Goal: Task Accomplishment & Management: Complete application form

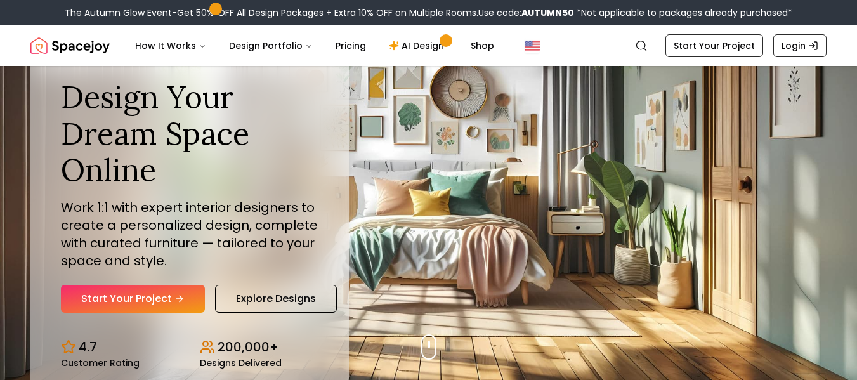
click at [154, 296] on link "Start Your Project" at bounding box center [133, 299] width 144 height 28
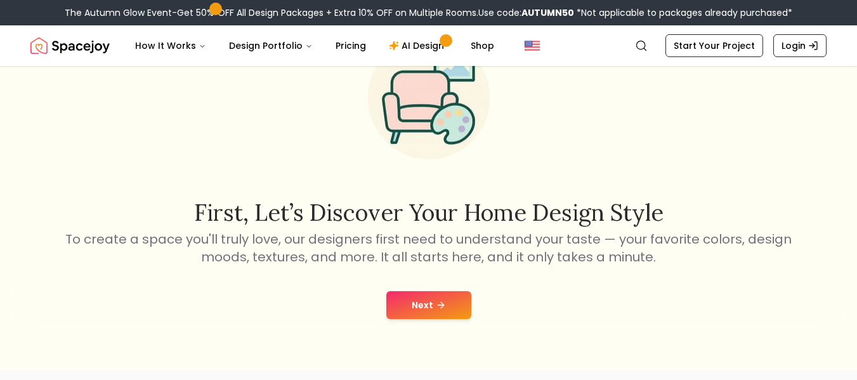
scroll to position [63, 0]
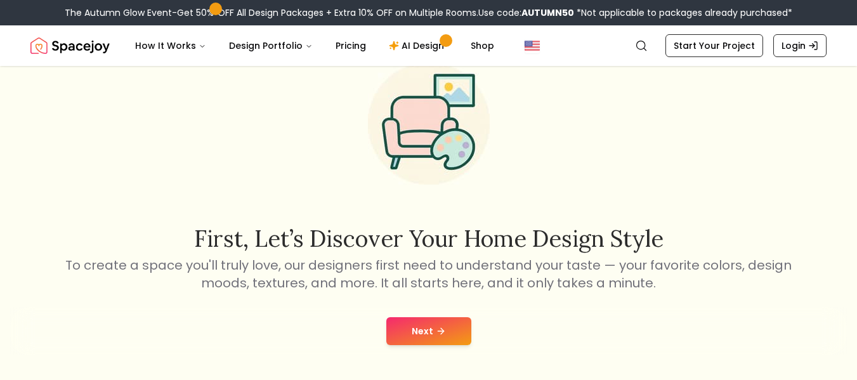
click at [433, 340] on button "Next" at bounding box center [429, 331] width 85 height 28
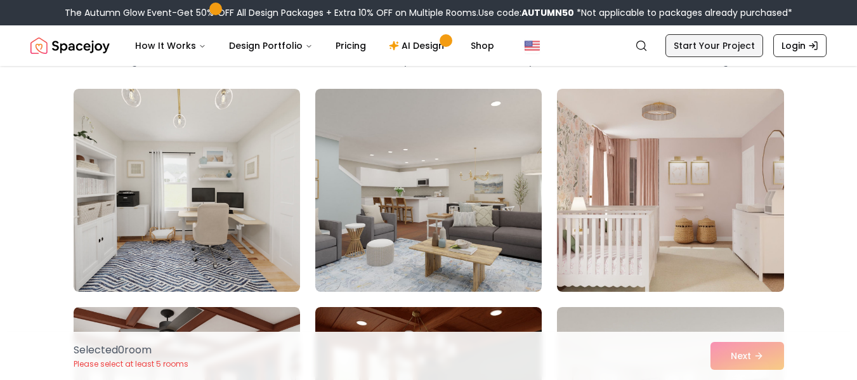
click at [699, 43] on link "Start Your Project" at bounding box center [715, 45] width 98 height 23
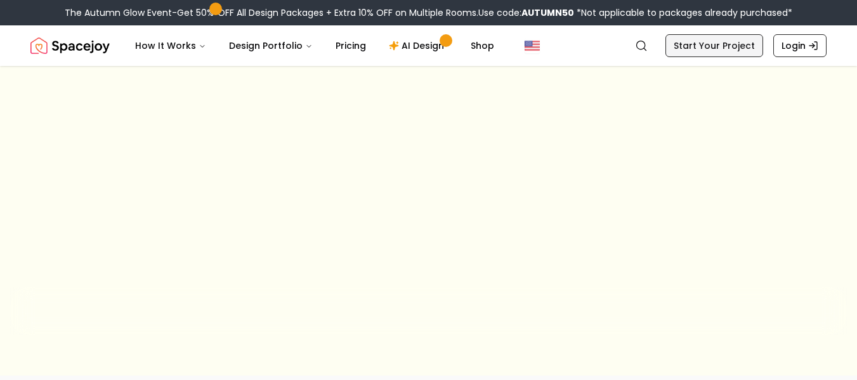
scroll to position [63, 0]
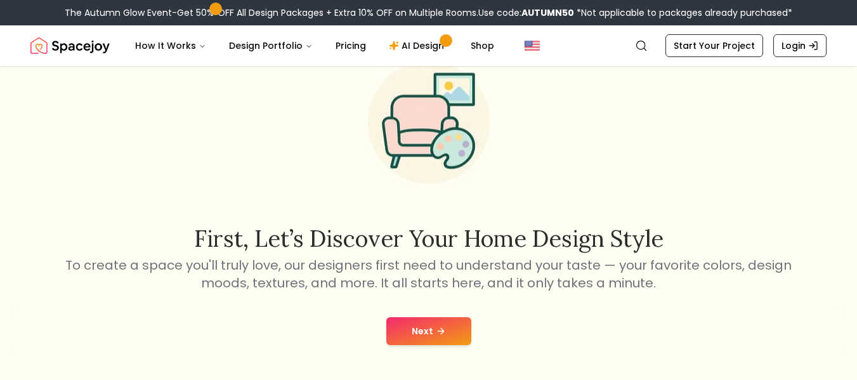
click at [406, 321] on button "Next" at bounding box center [429, 331] width 85 height 28
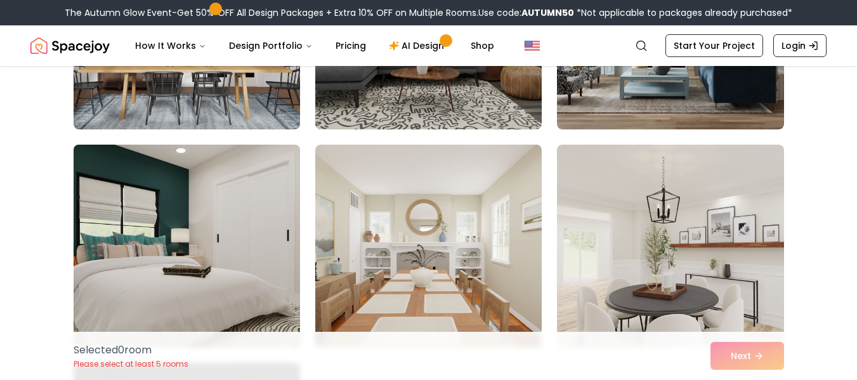
scroll to position [401, 0]
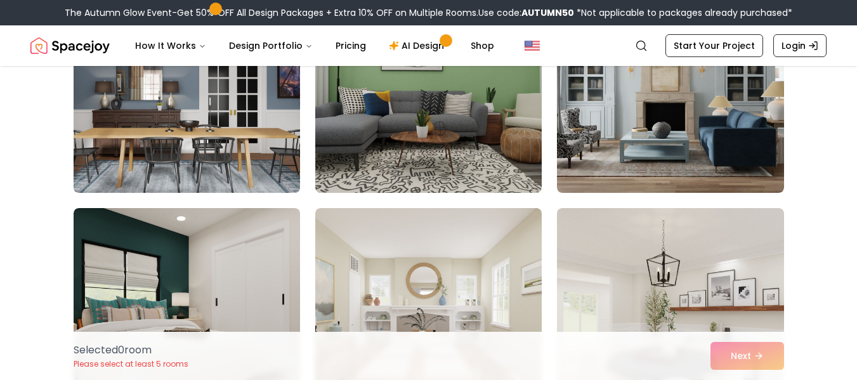
click at [208, 131] on img at bounding box center [187, 91] width 238 height 213
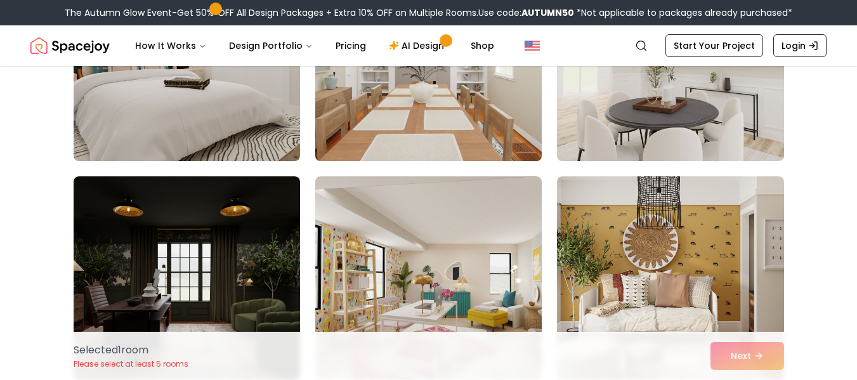
scroll to position [718, 0]
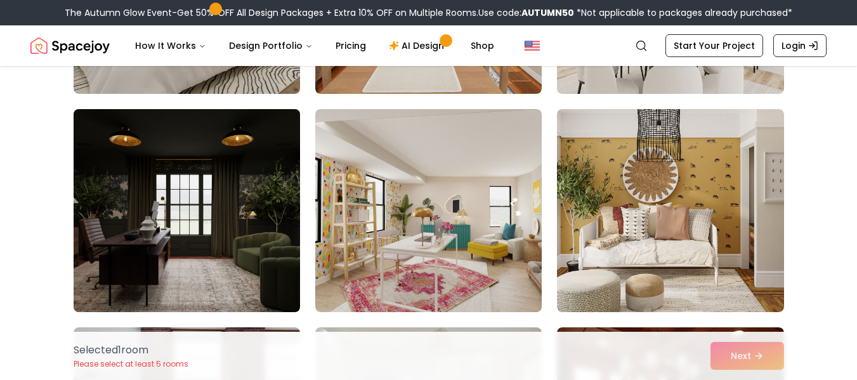
click at [265, 201] on img at bounding box center [187, 210] width 238 height 213
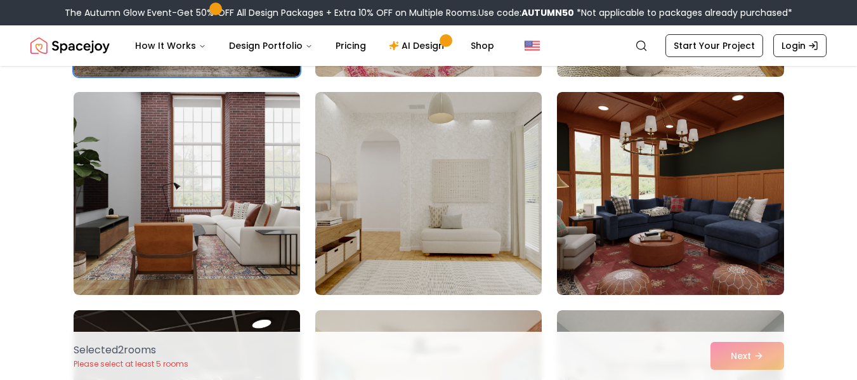
scroll to position [1036, 0]
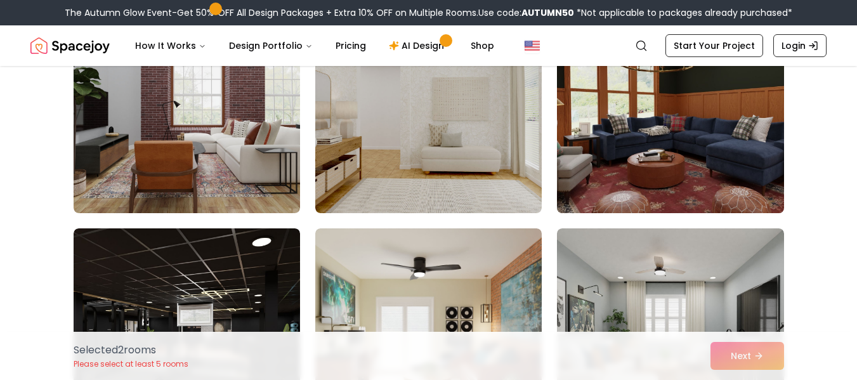
click at [720, 102] on img at bounding box center [671, 111] width 238 height 213
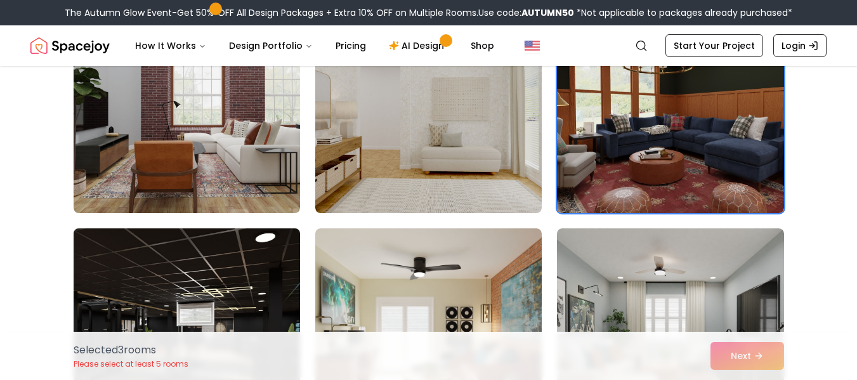
click at [230, 288] on img at bounding box center [187, 329] width 238 height 213
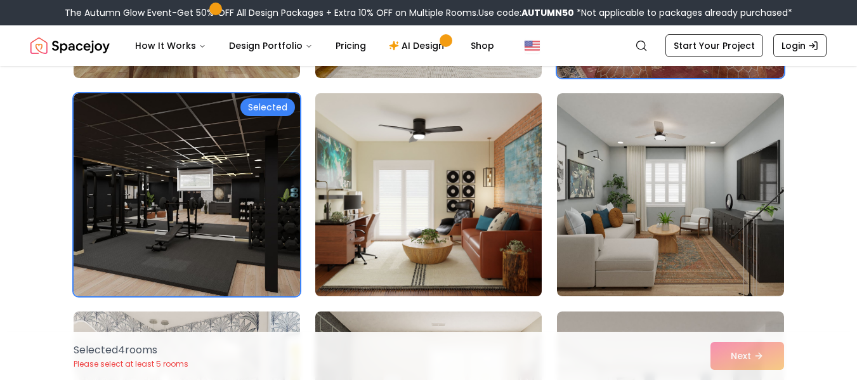
scroll to position [1226, 0]
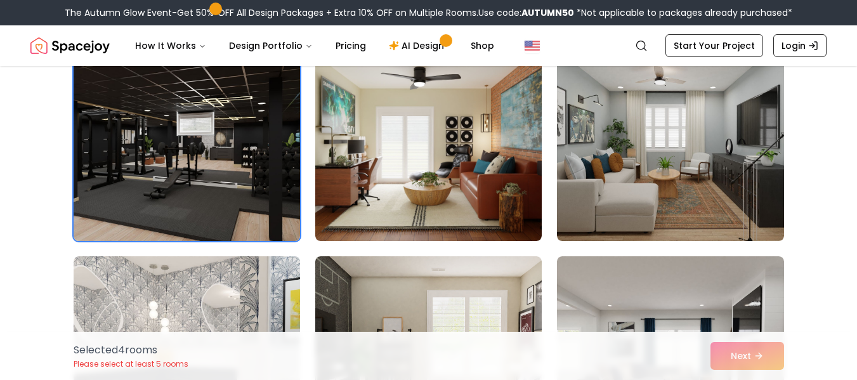
click at [177, 159] on img at bounding box center [187, 139] width 238 height 213
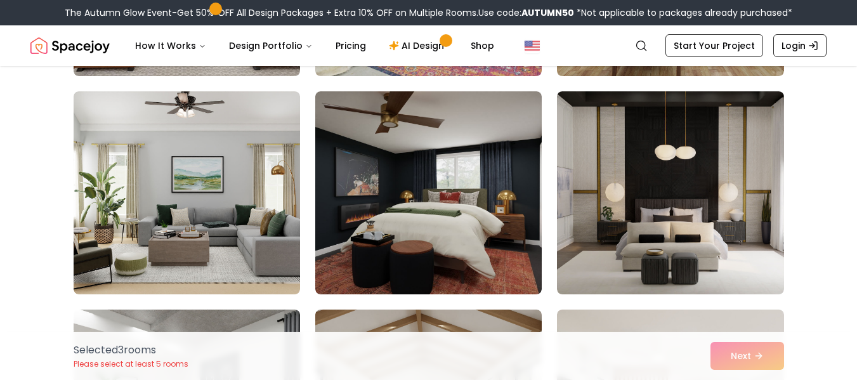
scroll to position [2305, 0]
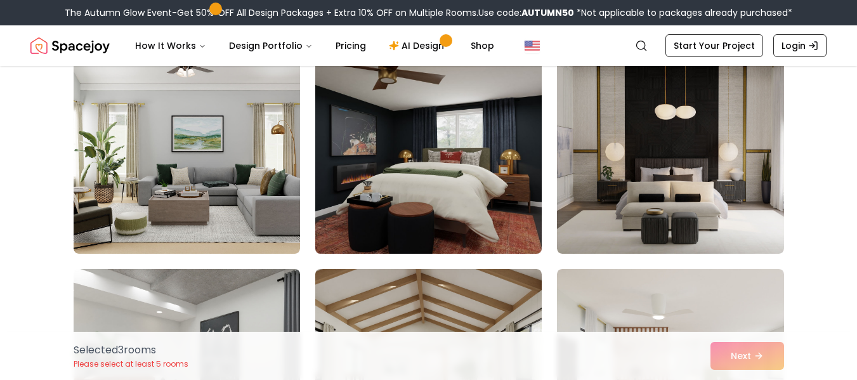
click at [425, 232] on img at bounding box center [429, 152] width 238 height 213
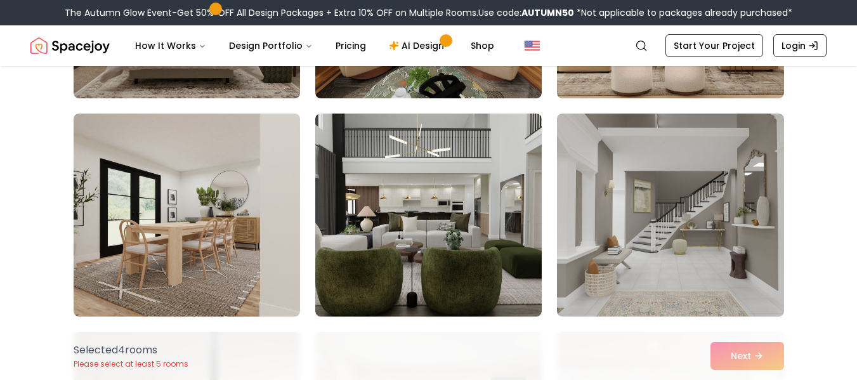
scroll to position [5796, 0]
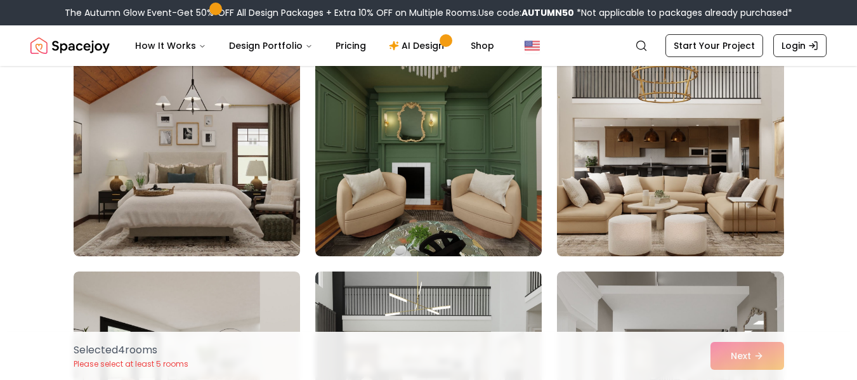
click at [580, 201] on img at bounding box center [671, 154] width 238 height 213
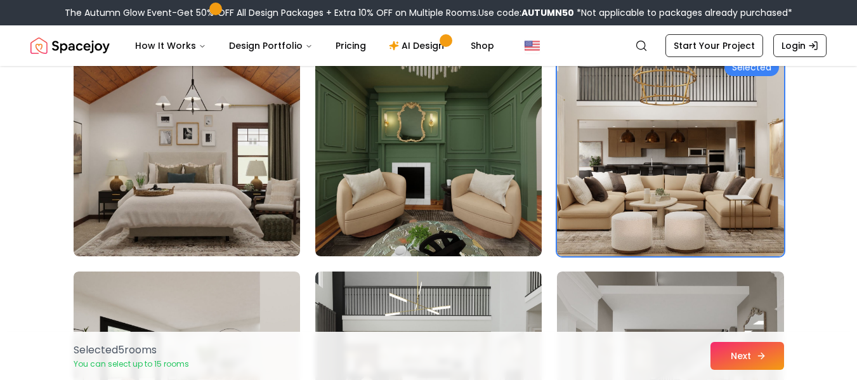
click at [722, 352] on button "Next" at bounding box center [748, 356] width 74 height 28
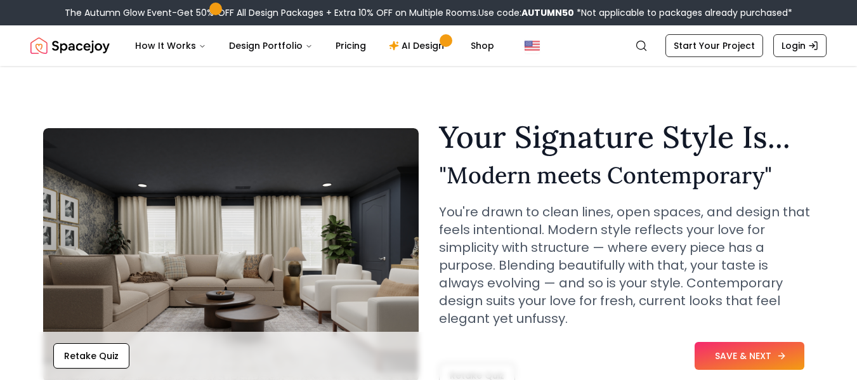
click at [728, 355] on button "SAVE & NEXT" at bounding box center [750, 356] width 110 height 28
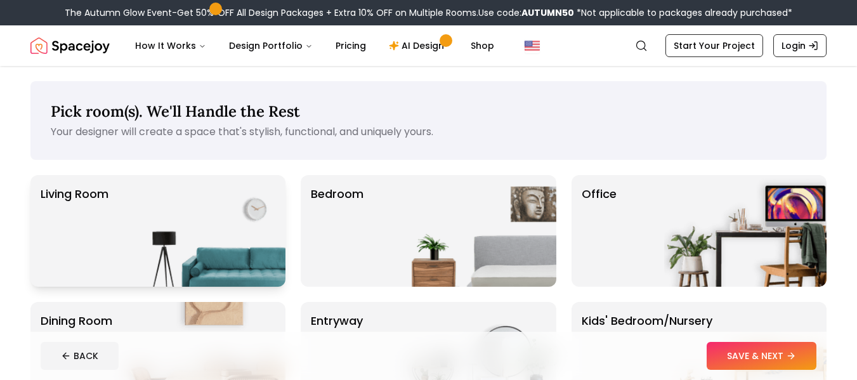
click at [247, 255] on img at bounding box center [204, 231] width 162 height 112
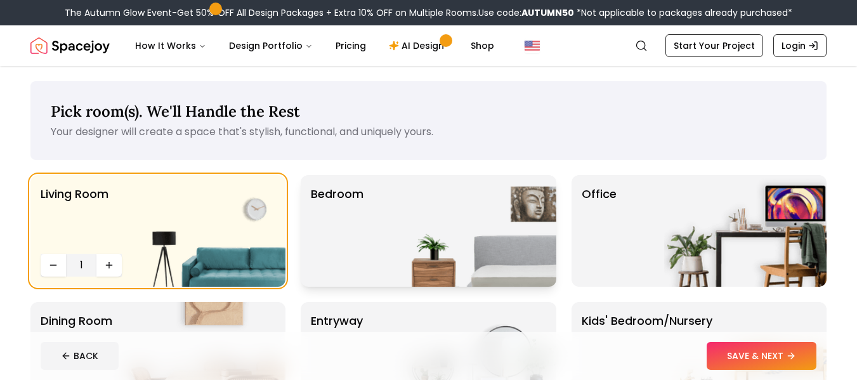
click at [447, 237] on img at bounding box center [475, 231] width 162 height 112
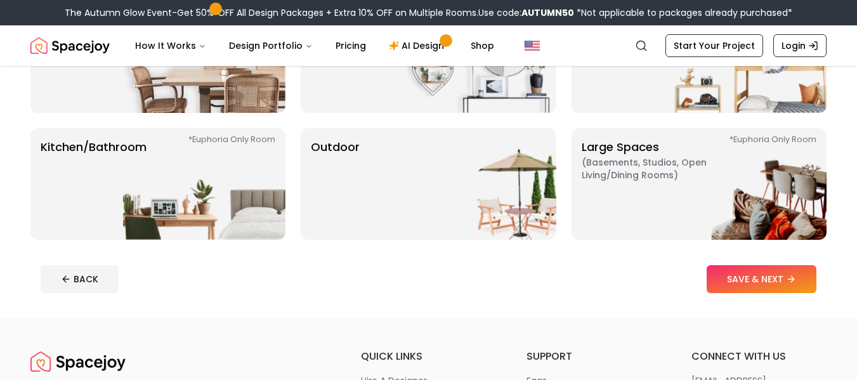
scroll to position [317, 0]
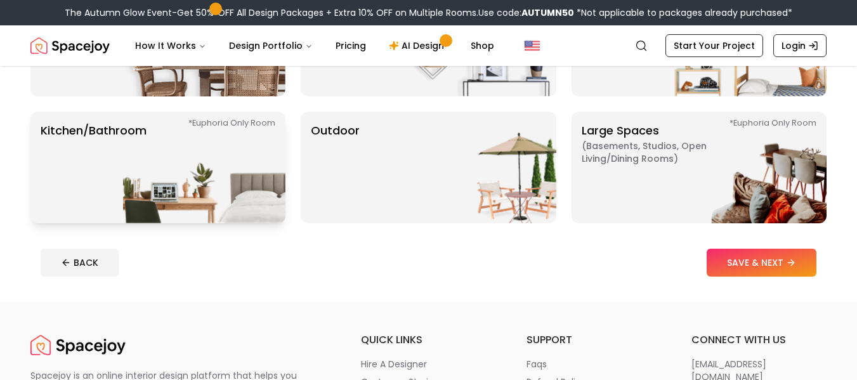
click at [215, 162] on img at bounding box center [204, 168] width 162 height 112
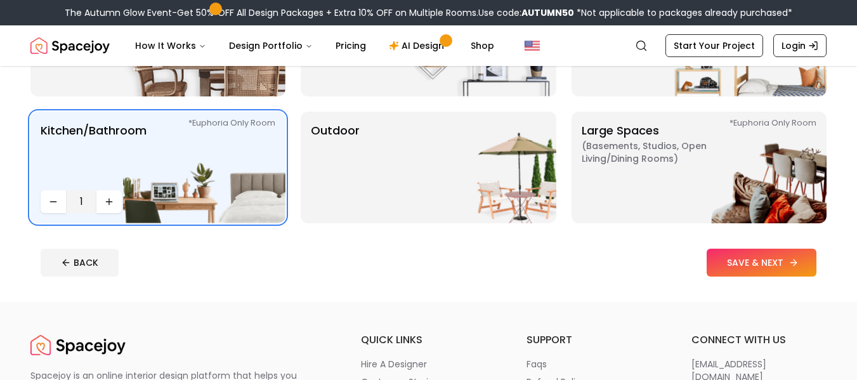
click at [745, 265] on button "SAVE & NEXT" at bounding box center [762, 263] width 110 height 28
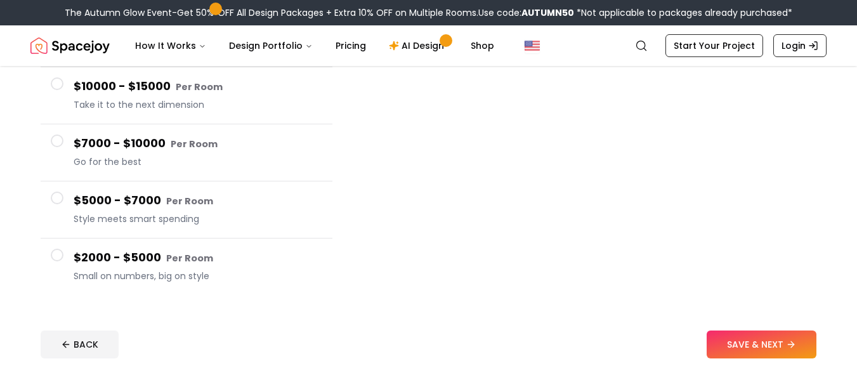
scroll to position [254, 0]
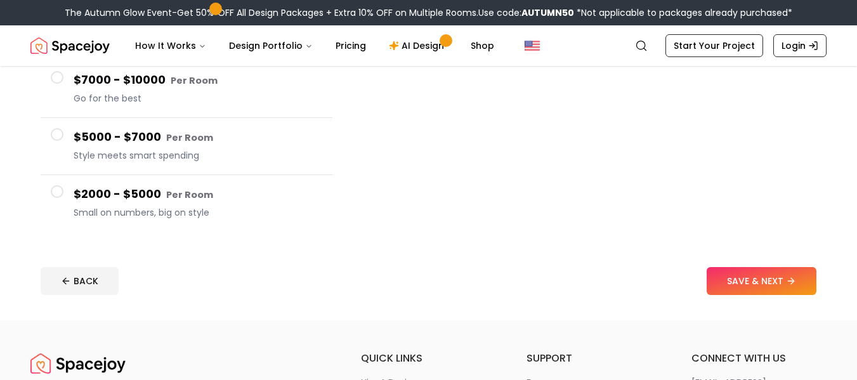
click at [211, 194] on h4 "$2000 - $5000 Per Room" at bounding box center [198, 194] width 249 height 18
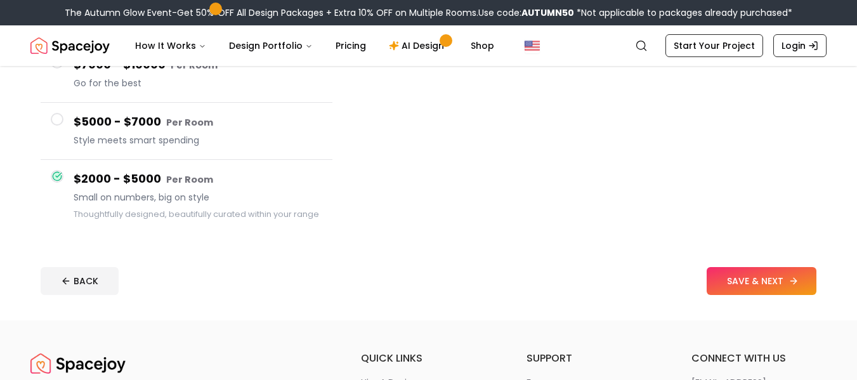
click at [767, 294] on button "SAVE & NEXT" at bounding box center [762, 281] width 110 height 28
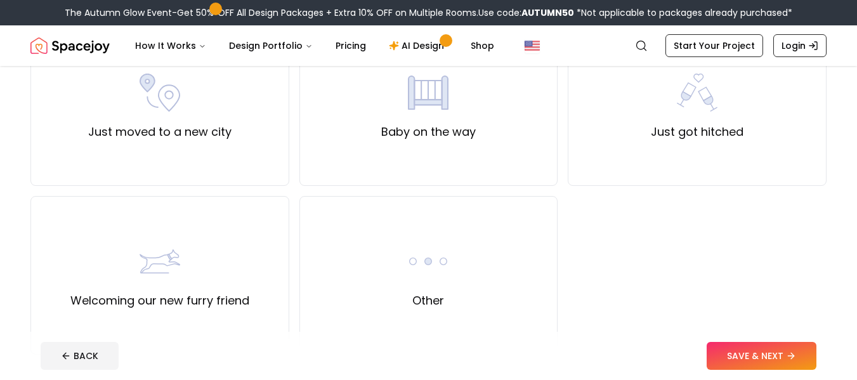
scroll to position [508, 0]
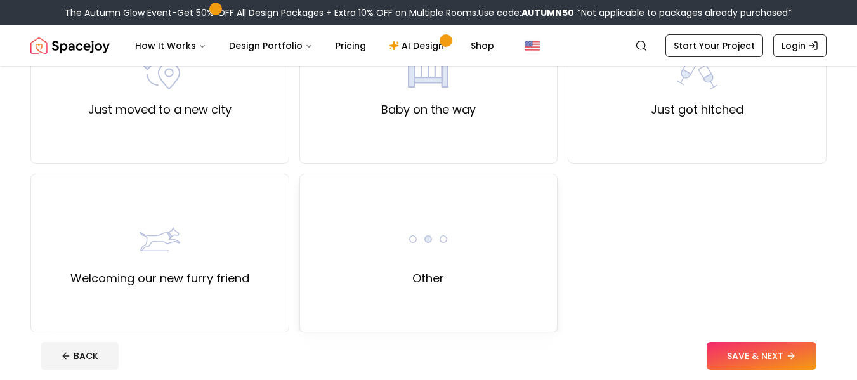
click at [430, 253] on img at bounding box center [428, 239] width 41 height 41
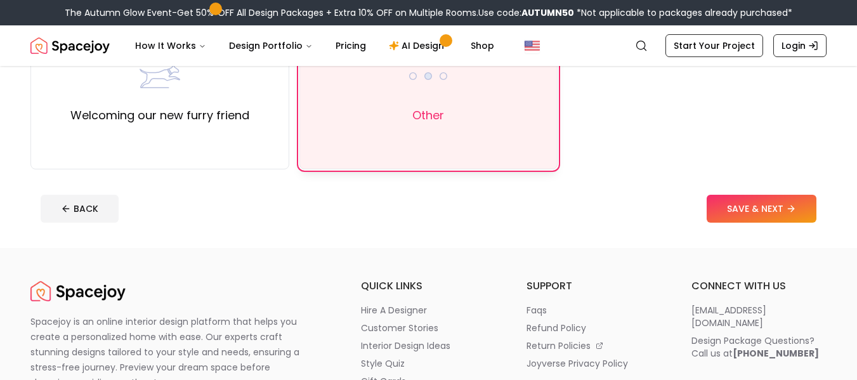
scroll to position [698, 0]
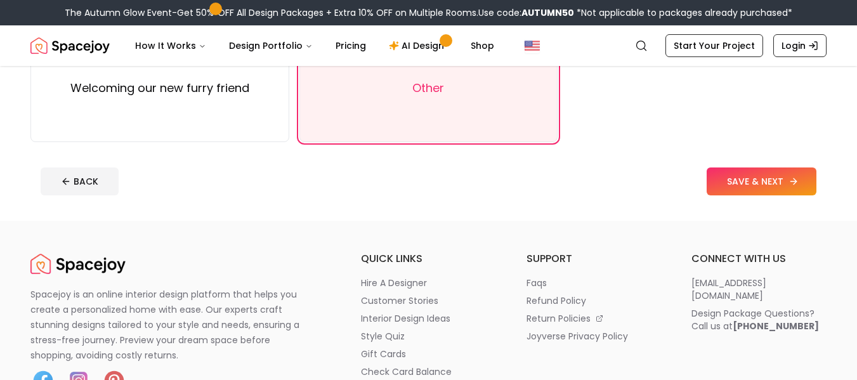
click at [762, 190] on button "SAVE & NEXT" at bounding box center [762, 182] width 110 height 28
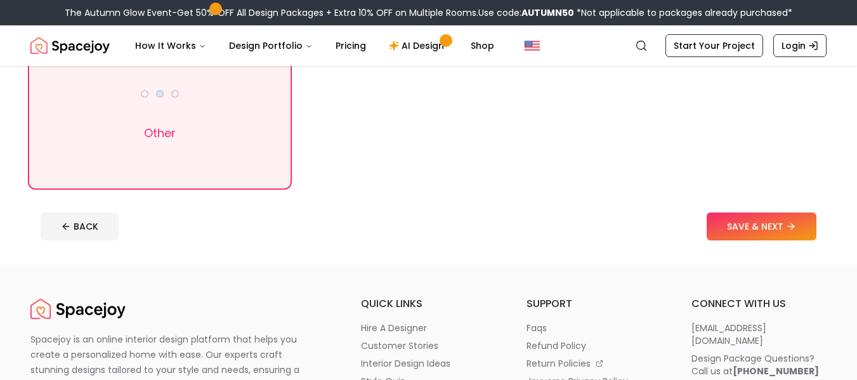
scroll to position [317, 0]
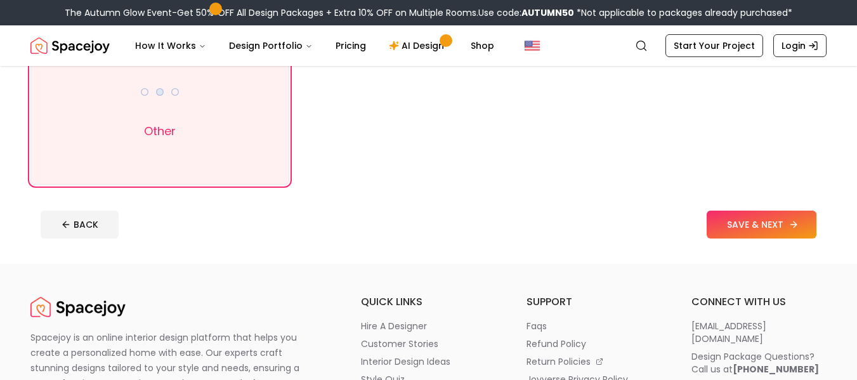
click at [732, 228] on button "SAVE & NEXT" at bounding box center [762, 225] width 110 height 28
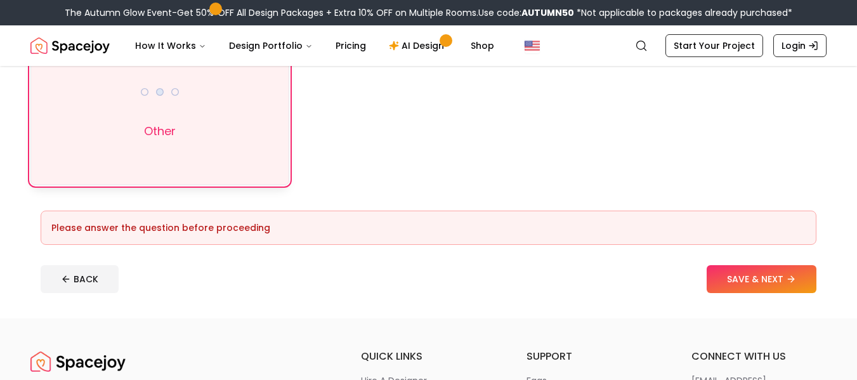
click at [222, 155] on div "Other" at bounding box center [159, 106] width 259 height 159
click at [761, 274] on button "SAVE & NEXT" at bounding box center [762, 279] width 110 height 28
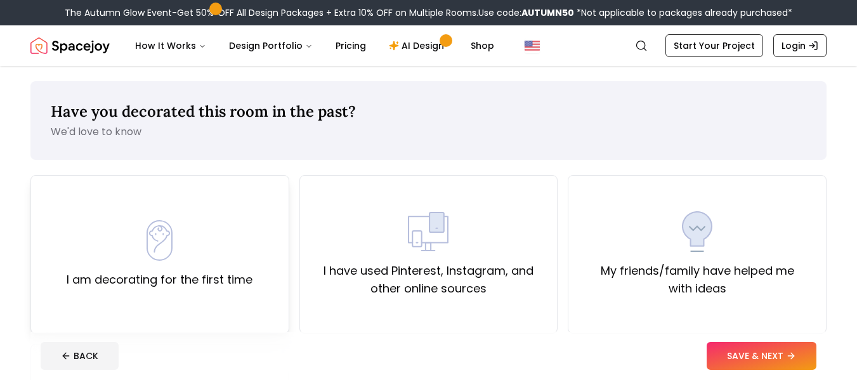
click at [230, 230] on div "I am decorating for the first time" at bounding box center [160, 254] width 186 height 69
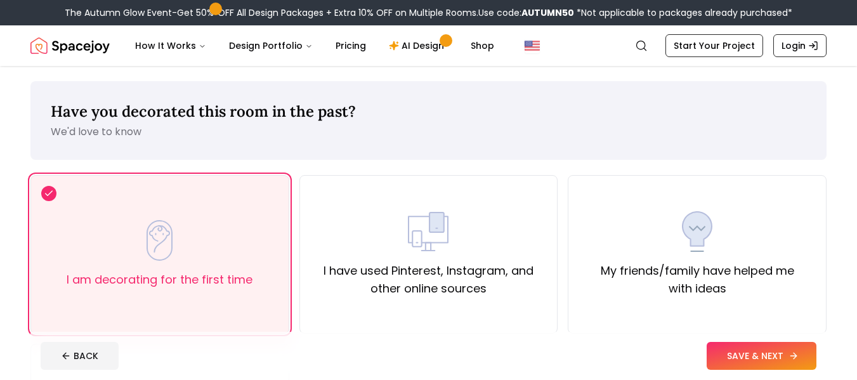
click at [755, 357] on button "SAVE & NEXT" at bounding box center [762, 356] width 110 height 28
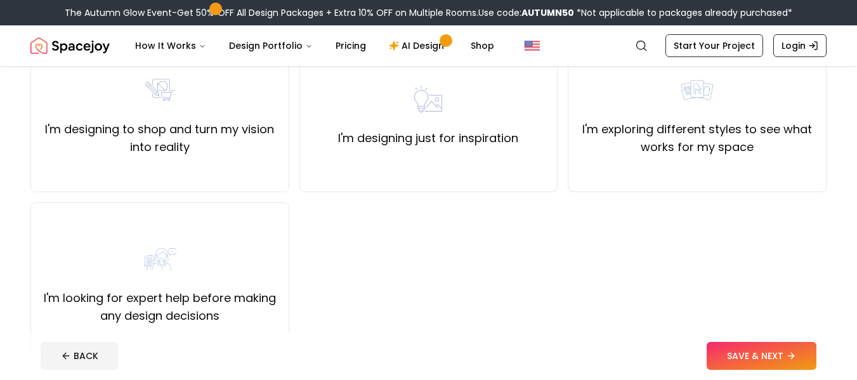
scroll to position [127, 0]
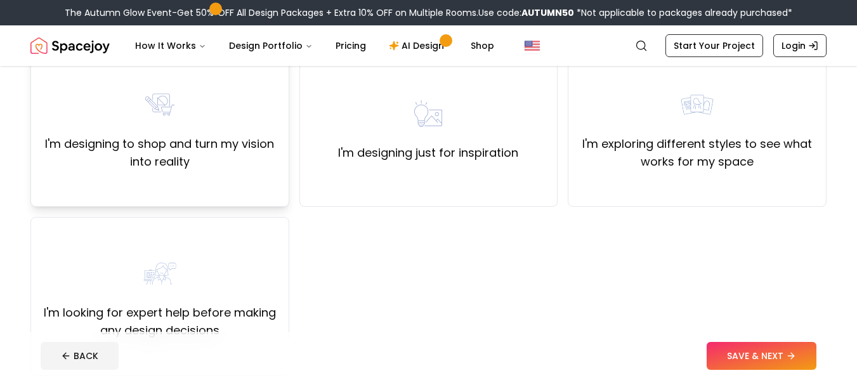
click at [244, 137] on label "I'm designing to shop and turn my vision into reality" at bounding box center [159, 153] width 237 height 36
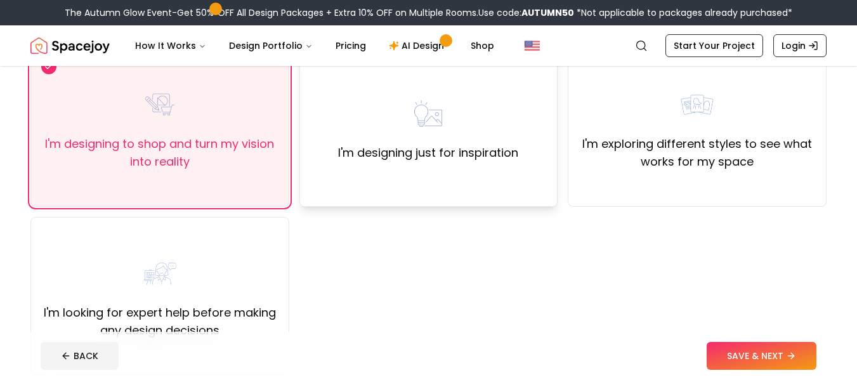
click at [490, 157] on label "I'm designing just for inspiration" at bounding box center [428, 153] width 180 height 18
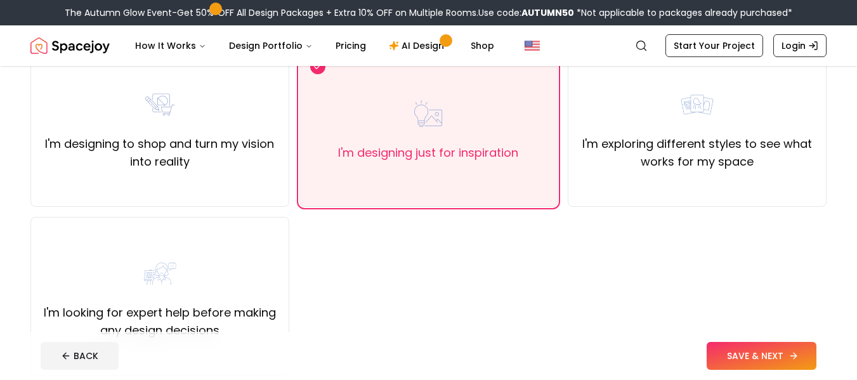
click at [751, 343] on button "SAVE & NEXT" at bounding box center [762, 356] width 110 height 28
